Goal: Navigation & Orientation: Go to known website

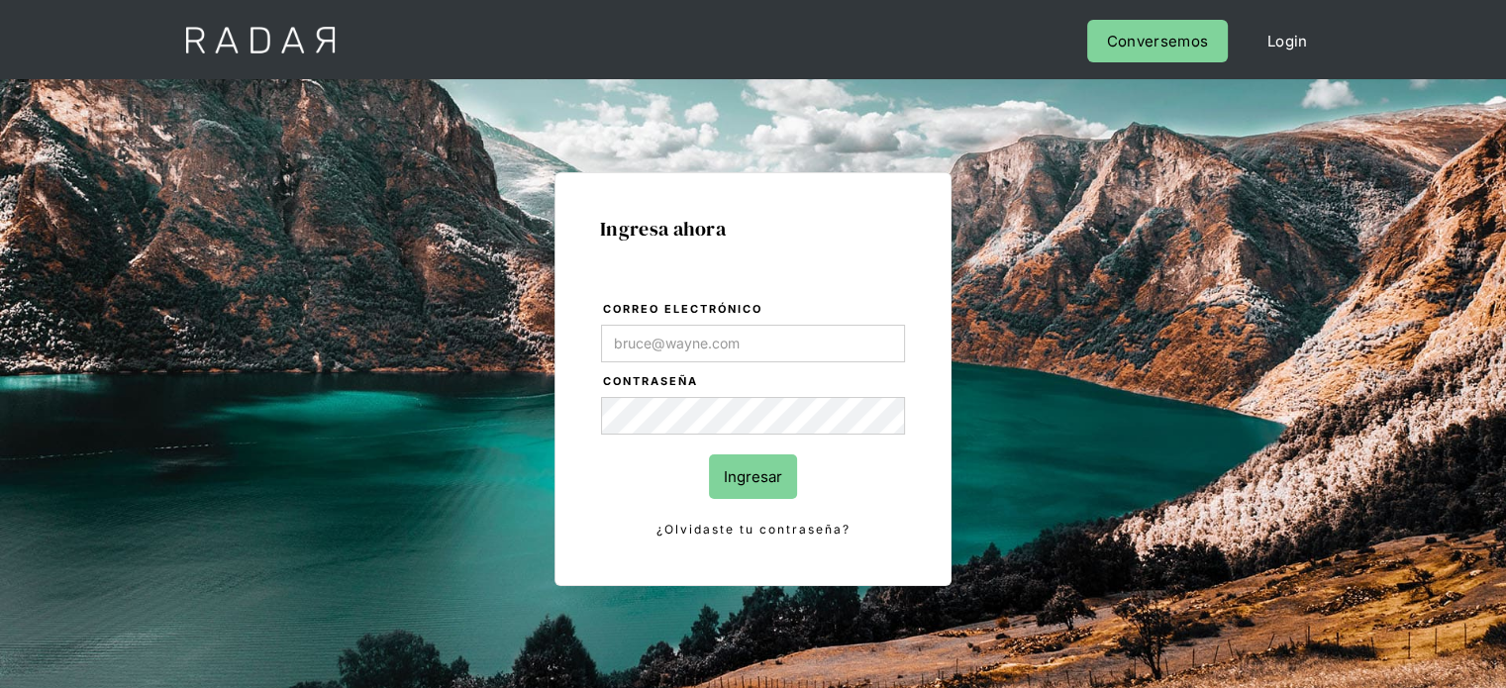
type input "Evans@prontopaga.com"
click at [906, 513] on div "Ingresa ahora Correo electrónico Evans@prontopaga.com Contraseña Ingresar ¿Olvi…" at bounding box center [752, 379] width 397 height 414
click at [752, 482] on input "Ingresar" at bounding box center [753, 476] width 88 height 45
